Goal: Use online tool/utility: Utilize a website feature to perform a specific function

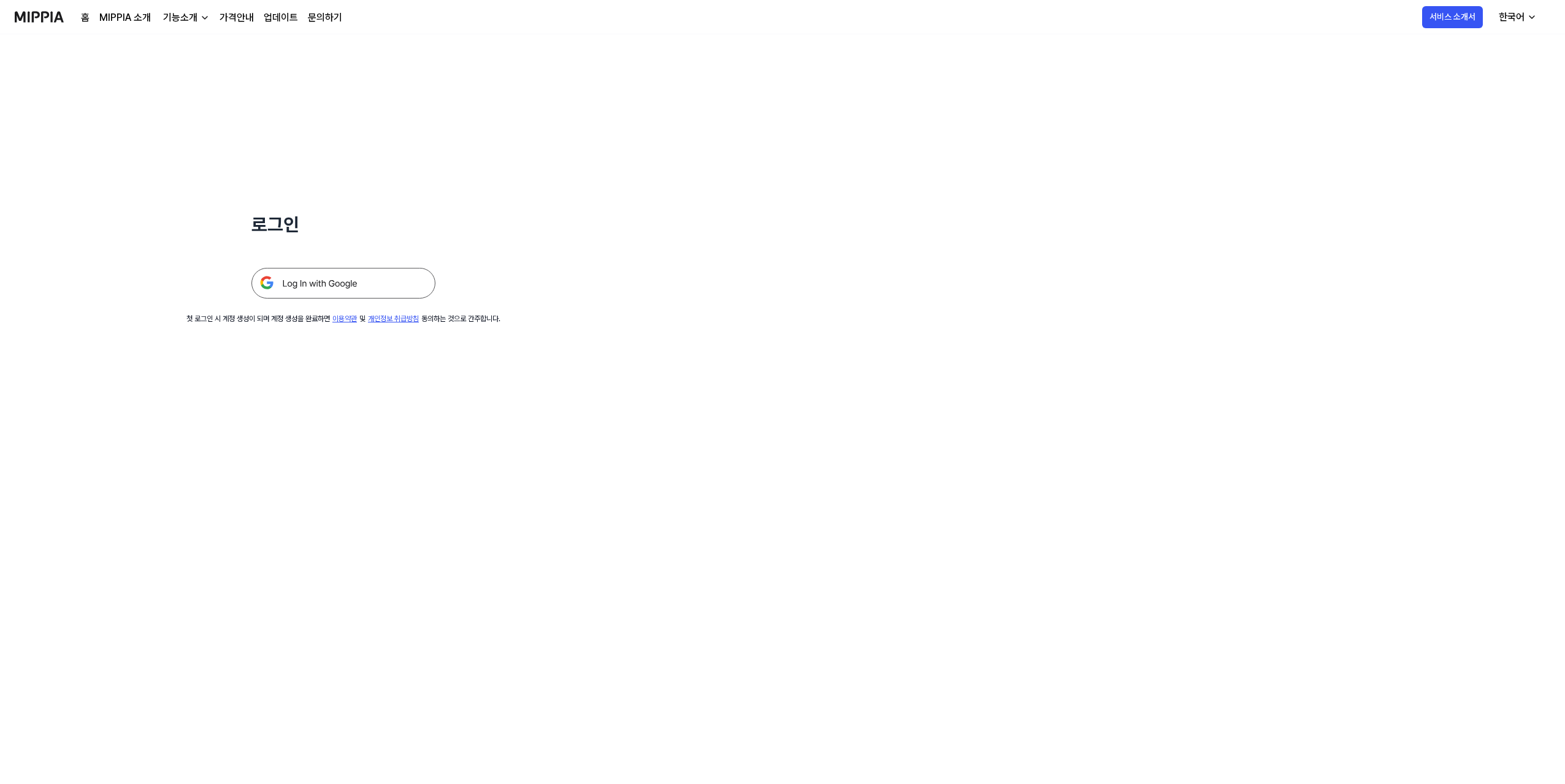
click at [365, 289] on img at bounding box center [343, 283] width 184 height 30
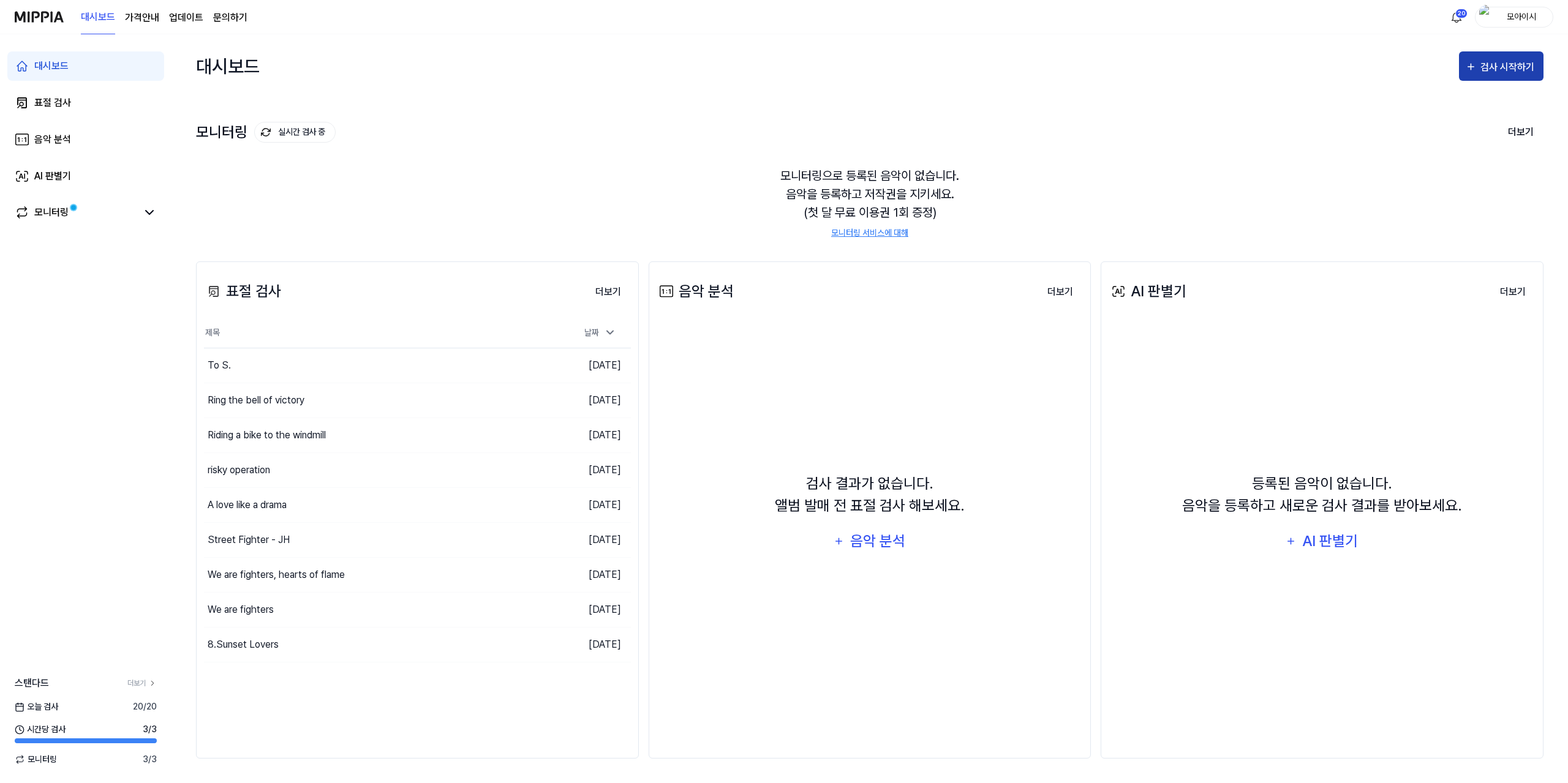
click at [1507, 61] on div "검사 시작하기" at bounding box center [1509, 67] width 57 height 16
click at [1446, 101] on div "표절 검사" at bounding box center [1479, 104] width 107 height 16
click at [1426, 100] on div "표절 검사" at bounding box center [1479, 104] width 107 height 16
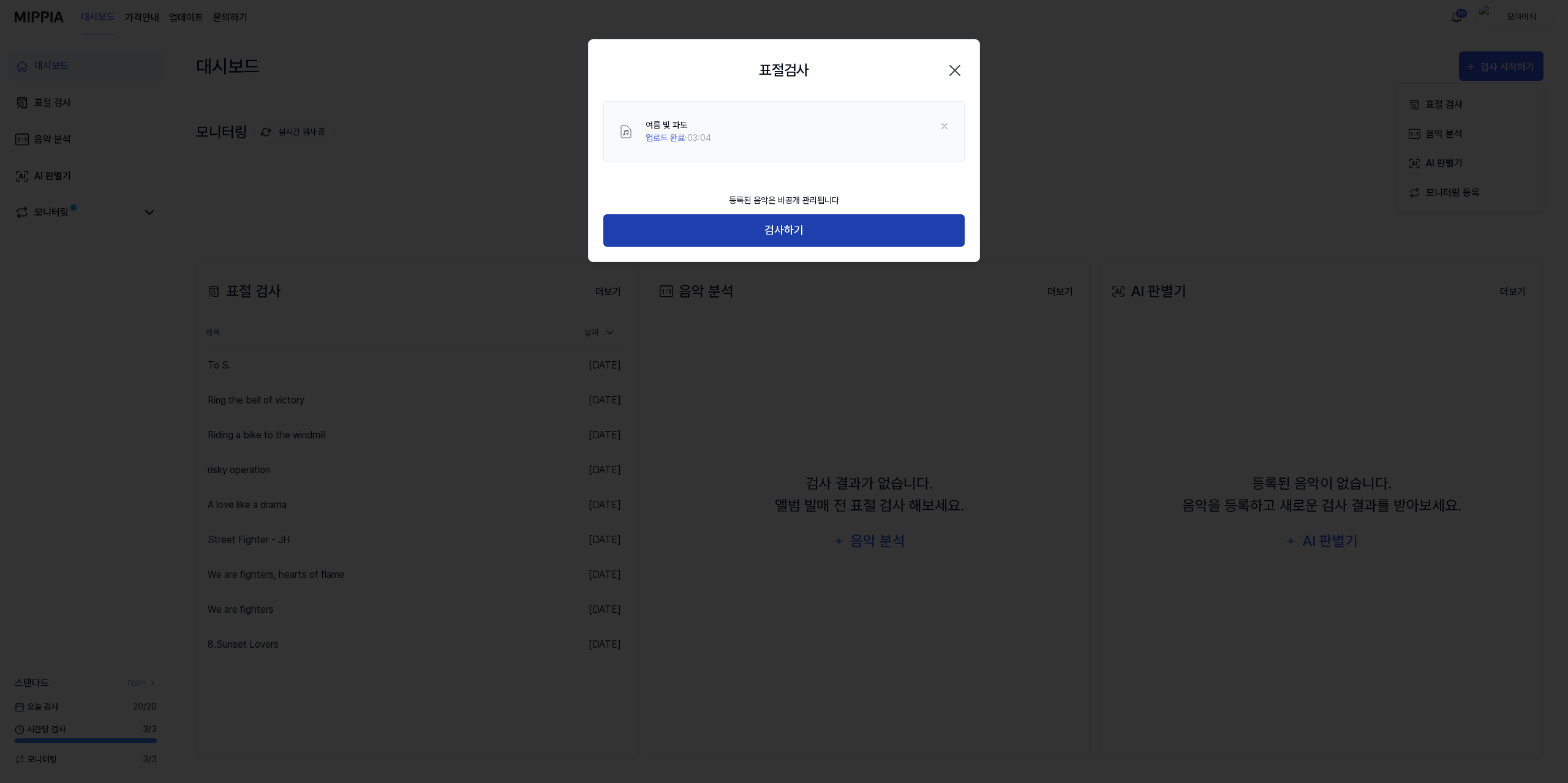
click at [810, 232] on button "검사하기" at bounding box center [784, 230] width 362 height 32
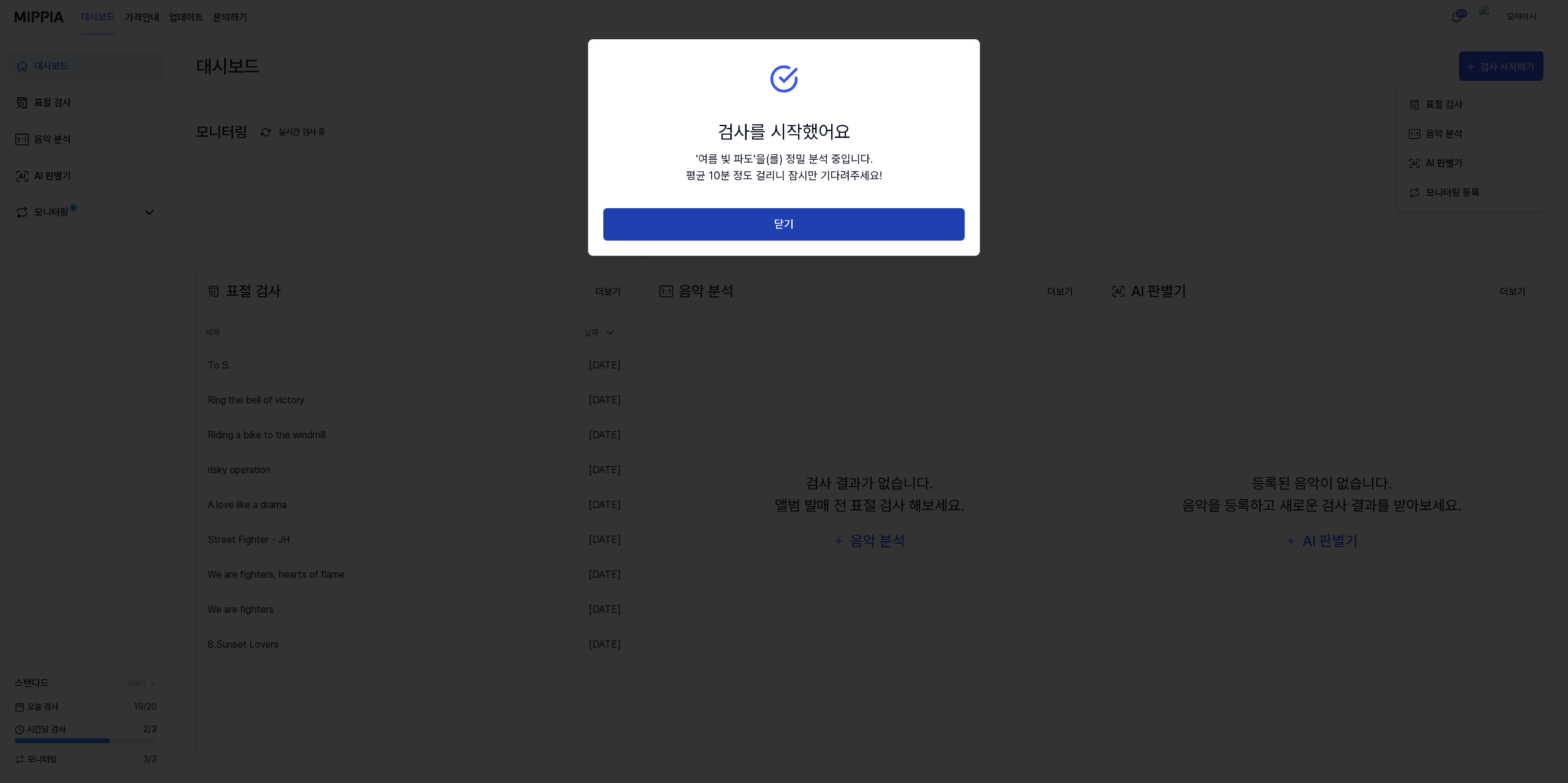
click at [806, 232] on button "닫기" at bounding box center [784, 224] width 362 height 32
